Goal: Information Seeking & Learning: Learn about a topic

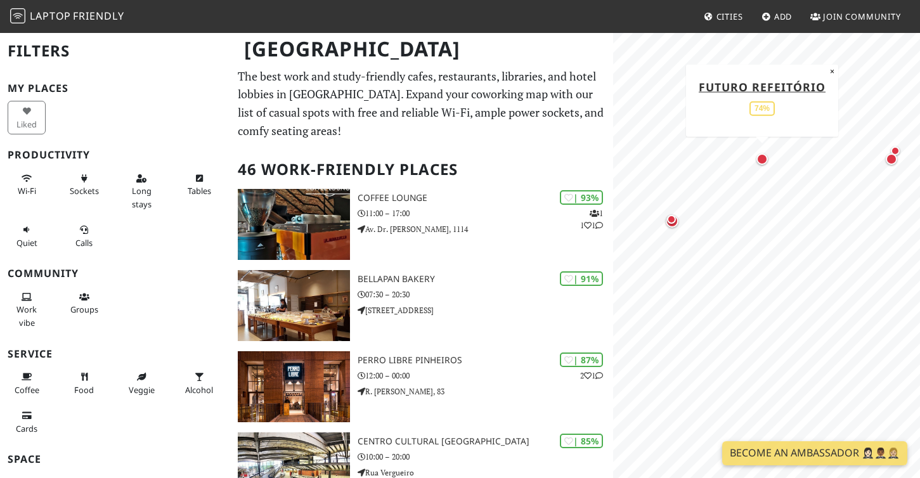
click at [762, 160] on div "Map marker" at bounding box center [762, 158] width 11 height 11
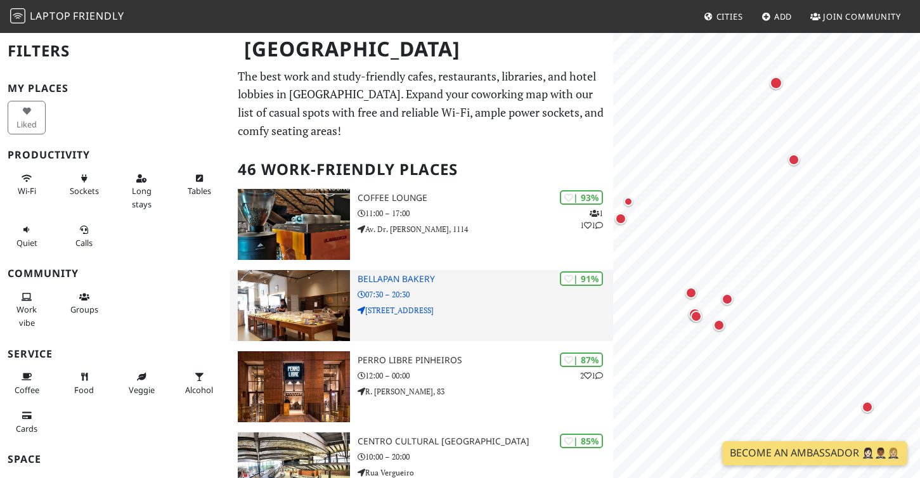
click at [434, 285] on div "| 91% Bellapan Bakery 07:30 – 20:30 Rua Prates, 563" at bounding box center [486, 305] width 256 height 71
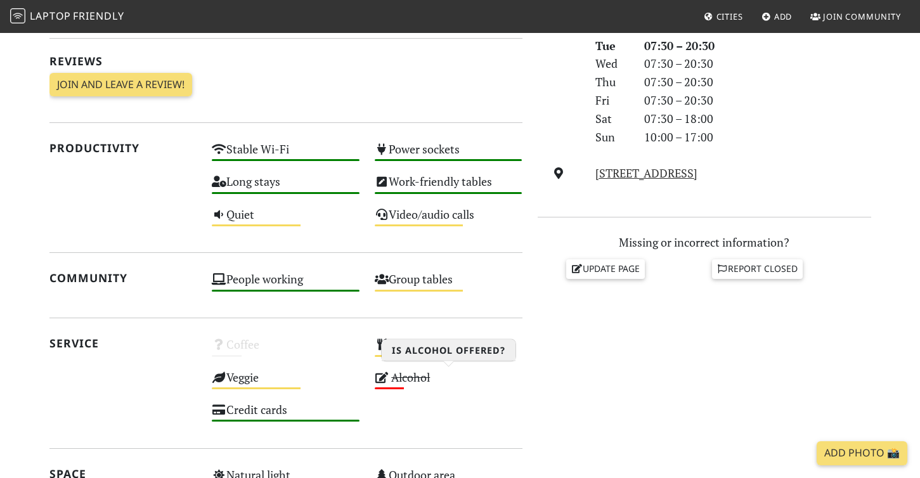
scroll to position [384, 0]
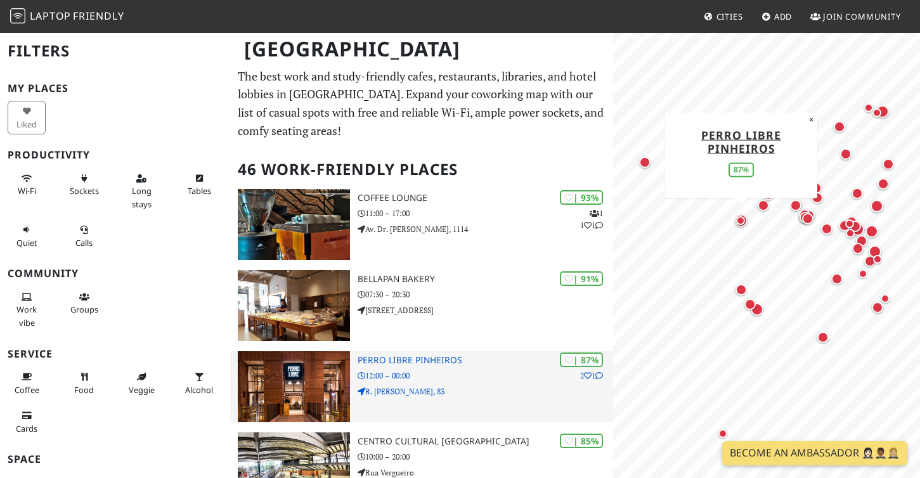
click at [397, 360] on h3 "Perro Libre Pinheiros" at bounding box center [486, 360] width 256 height 11
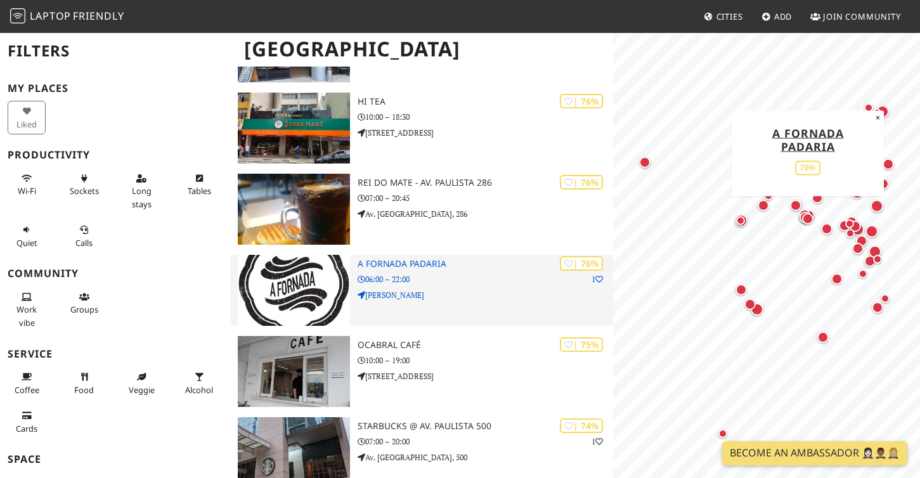
scroll to position [919, 0]
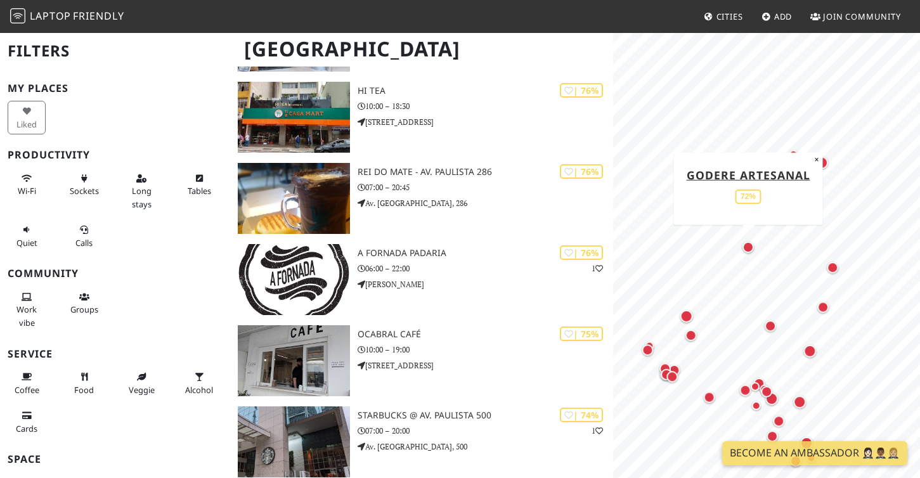
drag, startPoint x: 844, startPoint y: 149, endPoint x: 745, endPoint y: 245, distance: 137.7
click at [745, 245] on div "Map marker" at bounding box center [748, 247] width 16 height 16
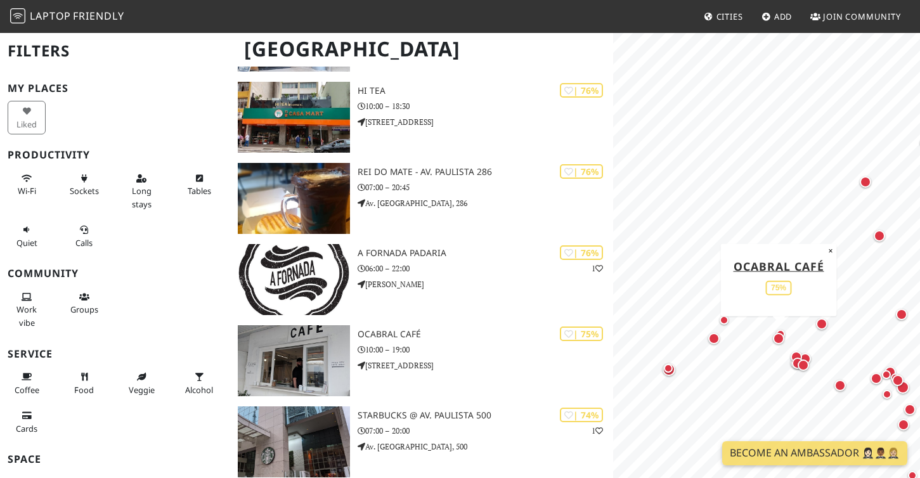
click at [777, 330] on div "Map marker" at bounding box center [779, 338] width 16 height 16
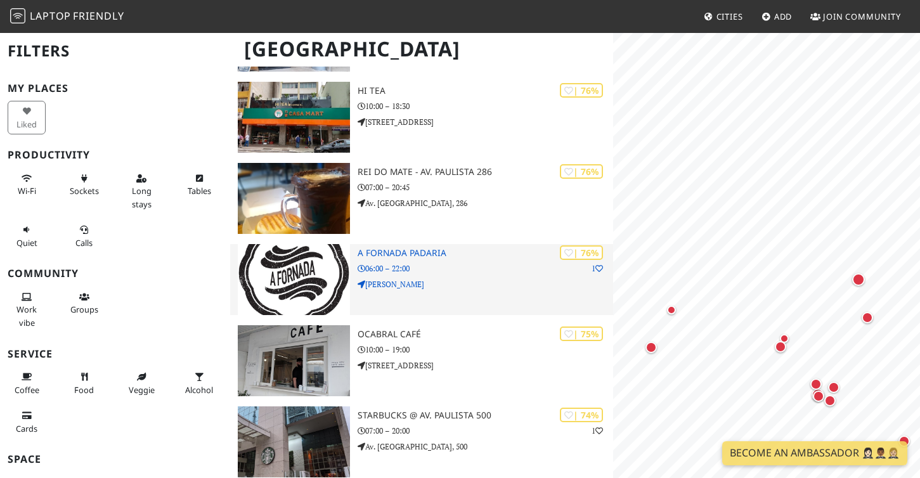
scroll to position [0, 0]
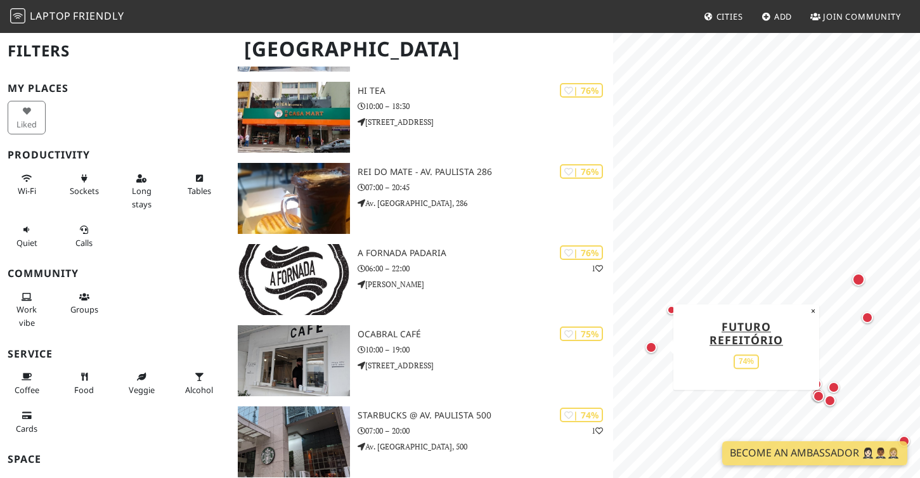
click at [651, 348] on div "Map marker" at bounding box center [651, 347] width 11 height 11
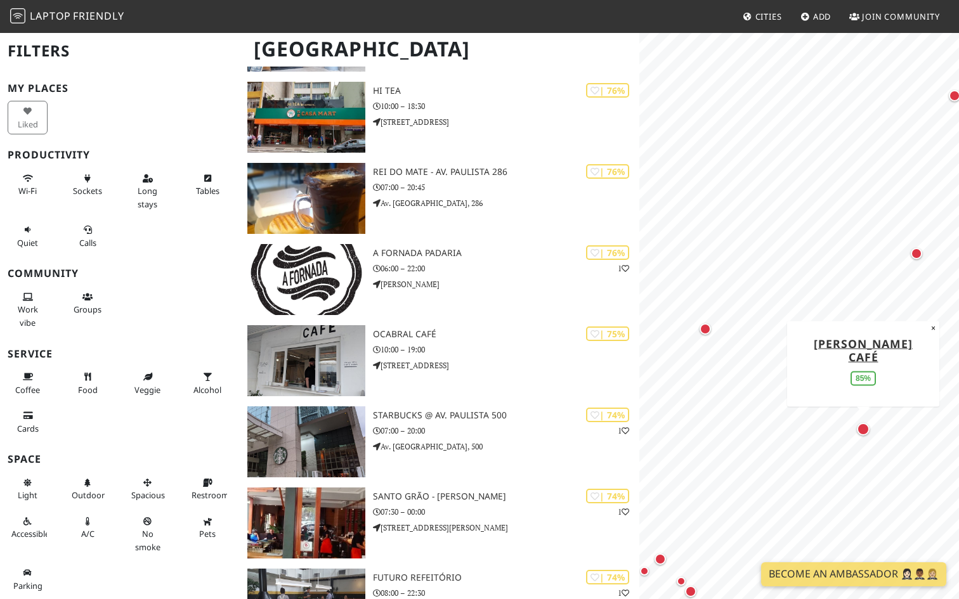
click at [863, 431] on div "Map marker" at bounding box center [863, 429] width 13 height 13
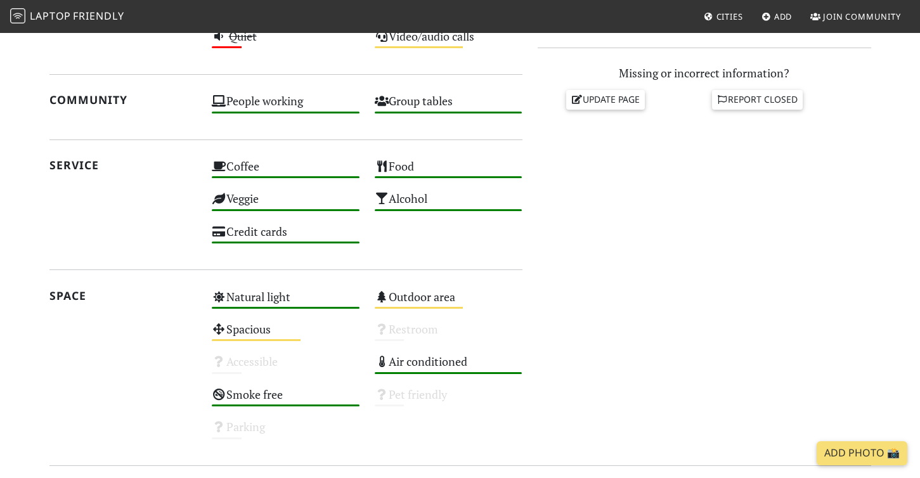
scroll to position [729, 0]
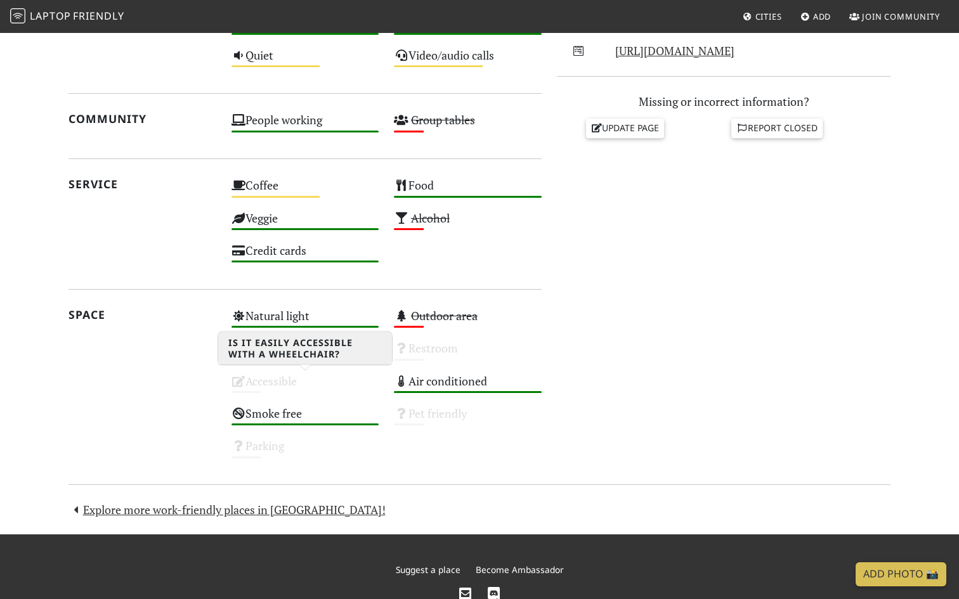
scroll to position [563, 0]
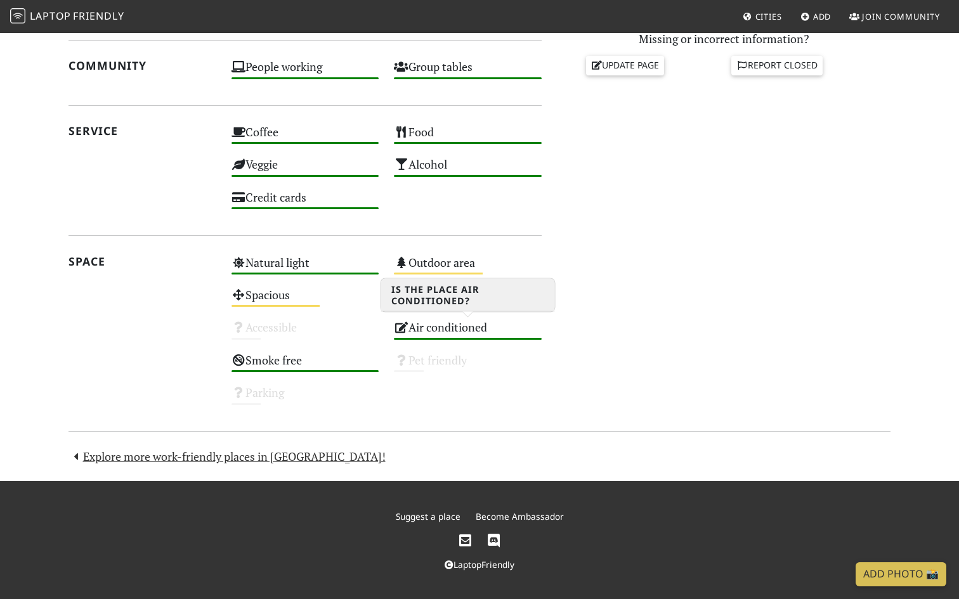
scroll to position [608, 0]
